Goal: Check status: Check status

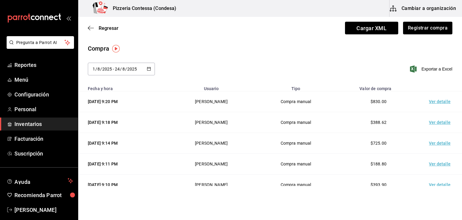
click at [36, 128] on span "Inventarios" at bounding box center [43, 124] width 59 height 8
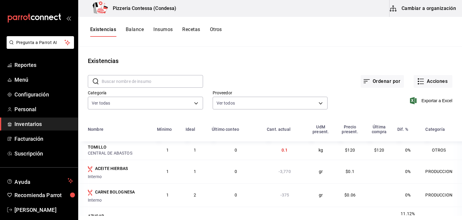
scroll to position [391, 0]
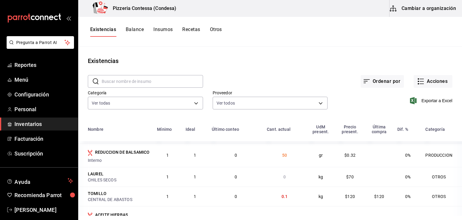
click at [127, 30] on button "Balance" at bounding box center [135, 31] width 18 height 10
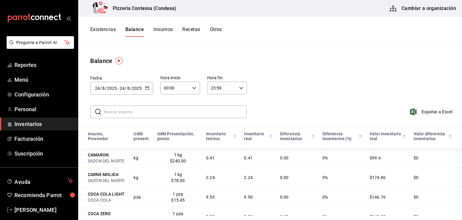
click at [145, 84] on div "[DATE] [DATE] - [DATE] [DATE]" at bounding box center [121, 88] width 63 height 13
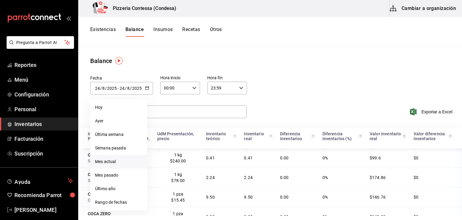
click at [119, 161] on li "Mes actual" at bounding box center [118, 162] width 57 height 14
type input "[DATE]"
type input "1"
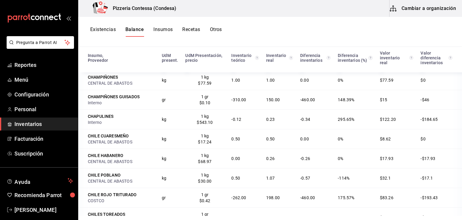
scroll to position [452, 0]
